Goal: Information Seeking & Learning: Learn about a topic

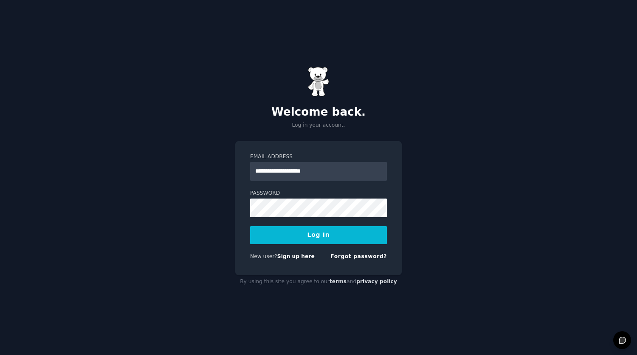
type input "**********"
click at [319, 235] on button "Log In" at bounding box center [318, 235] width 137 height 18
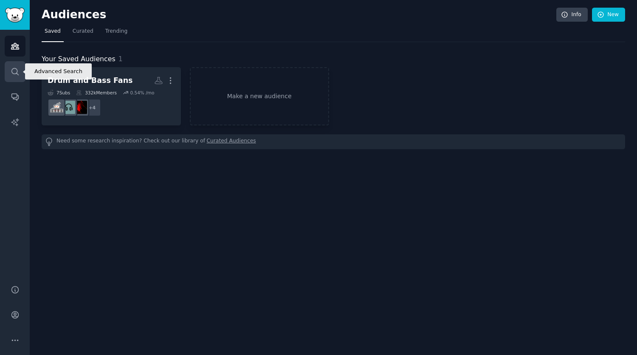
click at [14, 68] on icon "Sidebar" at bounding box center [14, 71] width 7 height 7
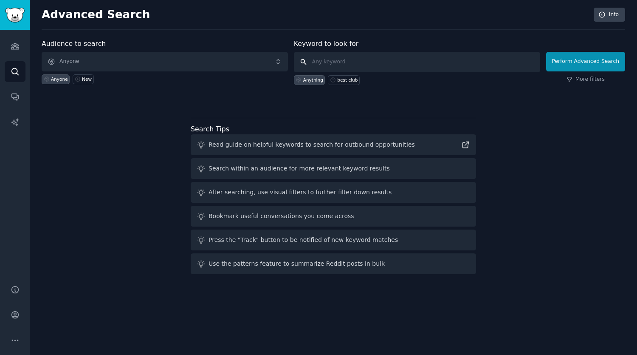
click at [354, 62] on input "text" at bounding box center [417, 62] width 246 height 20
type input "beantragen"
click at [595, 80] on link "More filters" at bounding box center [586, 80] width 38 height 8
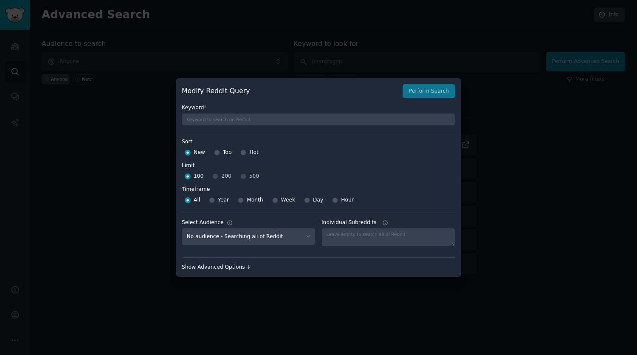
click at [212, 268] on div "Show Advanced Options ↓" at bounding box center [319, 267] width 274 height 8
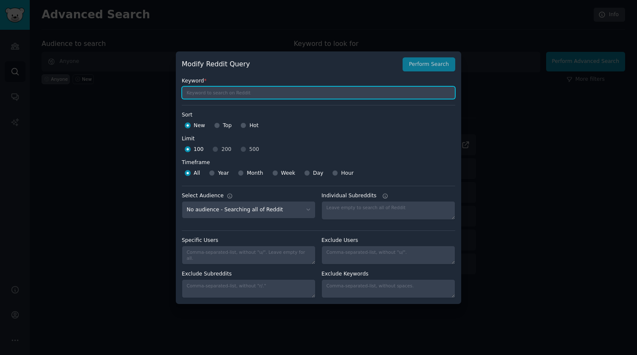
click at [345, 86] on input "text" at bounding box center [319, 92] width 274 height 13
type input "beantragen"
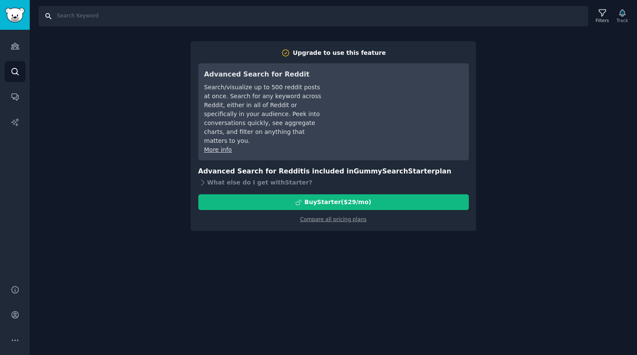
click at [93, 14] on input "Search" at bounding box center [314, 16] width 550 height 20
type input "beantragen"
click at [13, 71] on icon "Sidebar" at bounding box center [15, 71] width 9 height 9
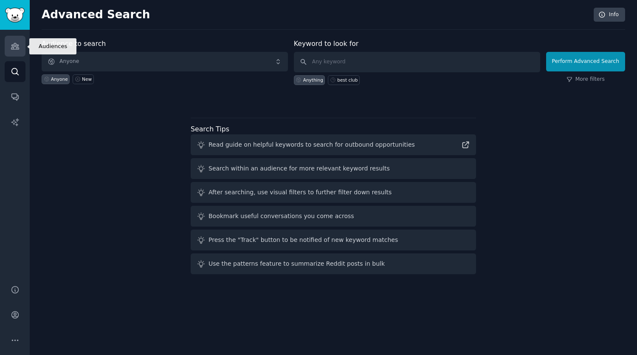
click at [15, 48] on icon "Sidebar" at bounding box center [15, 46] width 9 height 9
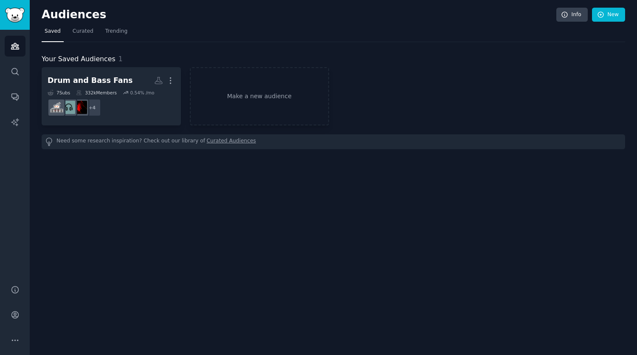
click at [17, 21] on img "Sidebar" at bounding box center [15, 15] width 20 height 15
click at [15, 78] on link "Search" at bounding box center [15, 71] width 21 height 21
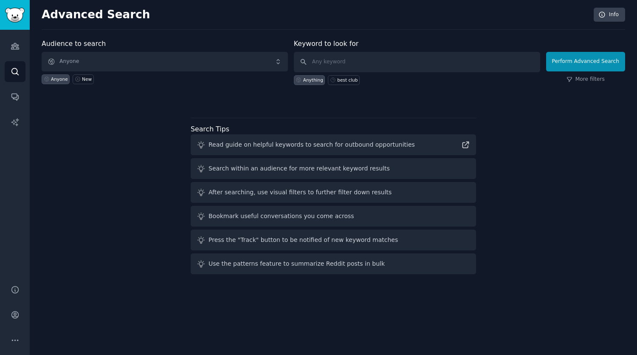
click at [153, 66] on span "Anyone" at bounding box center [165, 62] width 246 height 20
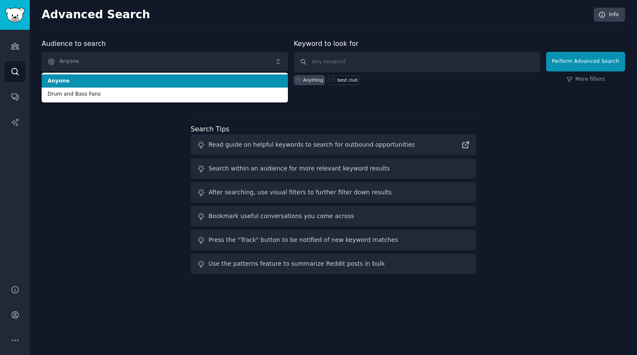
click at [153, 66] on span "Anyone" at bounding box center [165, 62] width 246 height 20
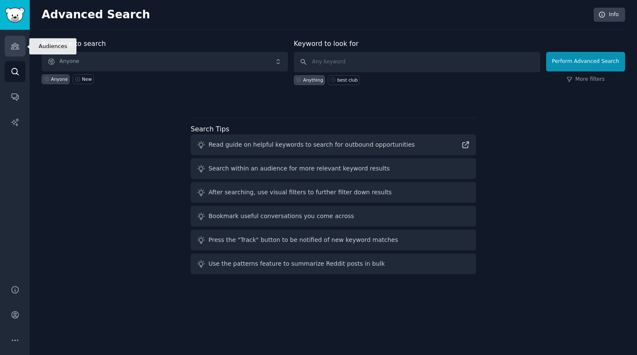
click at [17, 43] on icon "Sidebar" at bounding box center [15, 46] width 9 height 9
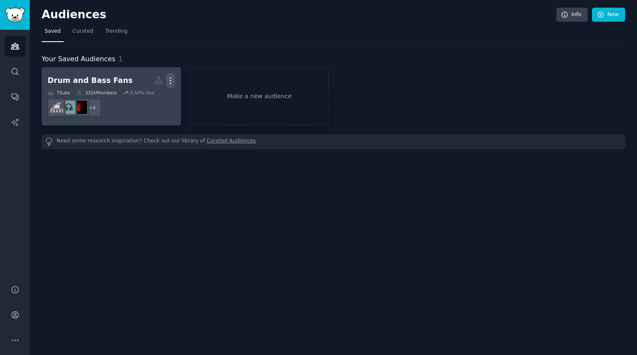
click at [174, 80] on icon "button" at bounding box center [170, 80] width 9 height 9
click at [145, 96] on p "Delete" at bounding box center [148, 98] width 20 height 9
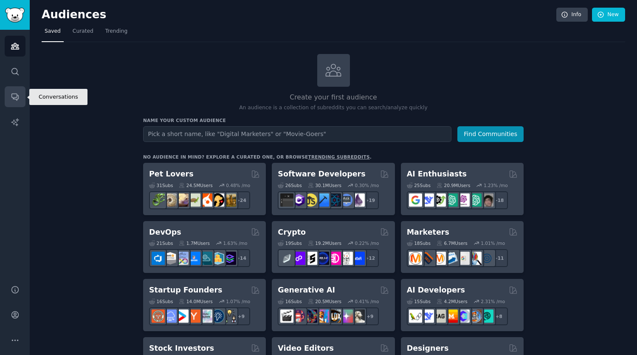
click at [15, 94] on icon "Sidebar" at bounding box center [14, 97] width 7 height 7
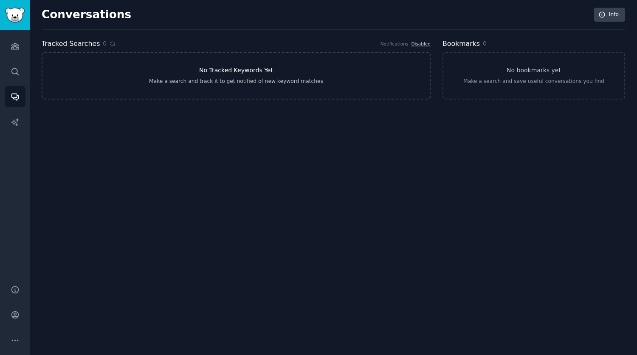
click at [223, 71] on h3 "No Tracked Keywords Yet" at bounding box center [236, 70] width 74 height 9
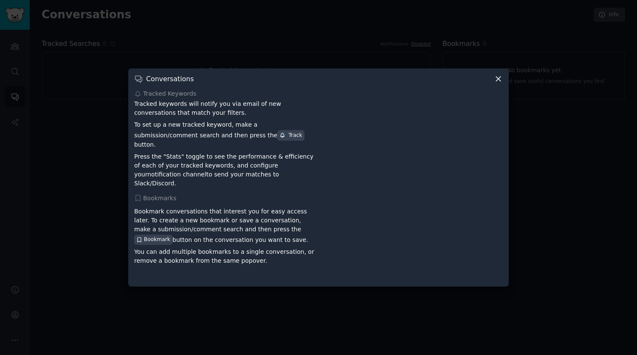
click at [500, 83] on icon at bounding box center [498, 78] width 9 height 9
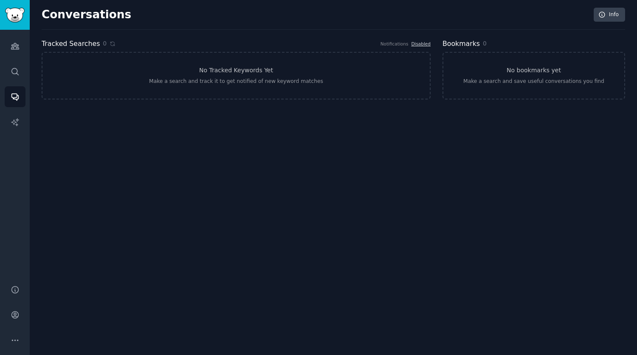
click at [20, 15] on img "Sidebar" at bounding box center [15, 15] width 20 height 15
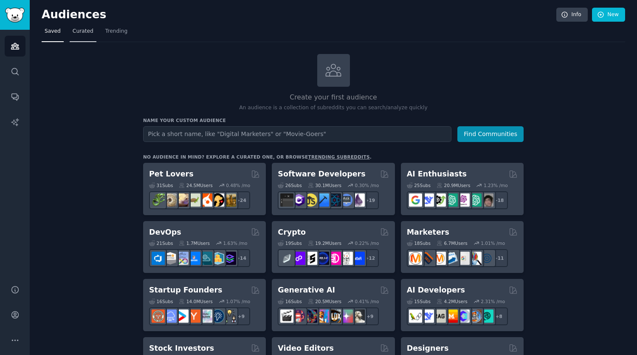
click at [83, 36] on link "Curated" at bounding box center [83, 33] width 27 height 17
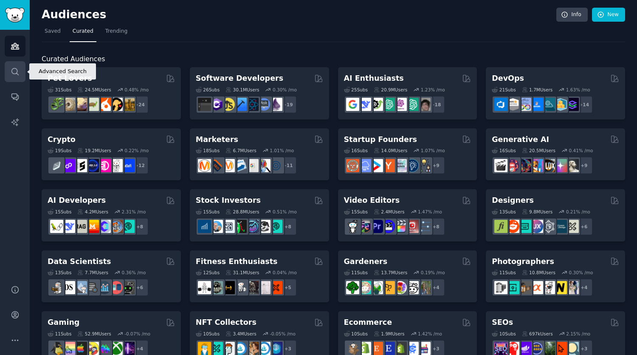
click at [21, 71] on link "Search" at bounding box center [15, 71] width 21 height 21
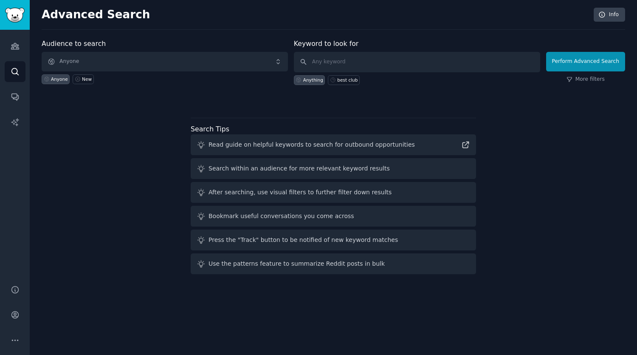
click at [127, 58] on span "Anyone" at bounding box center [165, 62] width 246 height 20
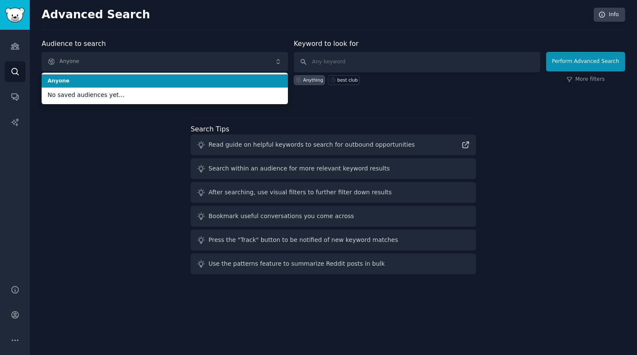
click at [127, 58] on span "Anyone" at bounding box center [165, 62] width 246 height 20
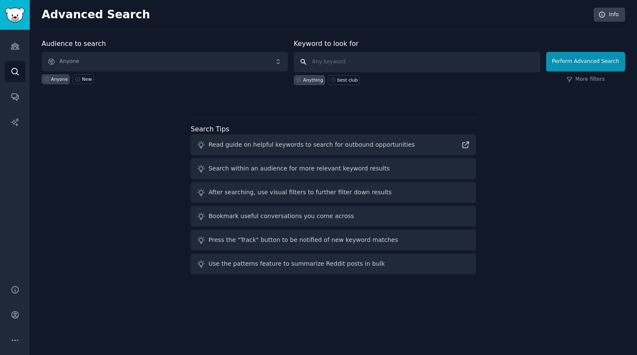
click at [354, 64] on input "text" at bounding box center [417, 62] width 246 height 20
type input "beantragen"
click at [587, 61] on button "Perform Advanced Search" at bounding box center [585, 62] width 79 height 20
